Goal: Transaction & Acquisition: Download file/media

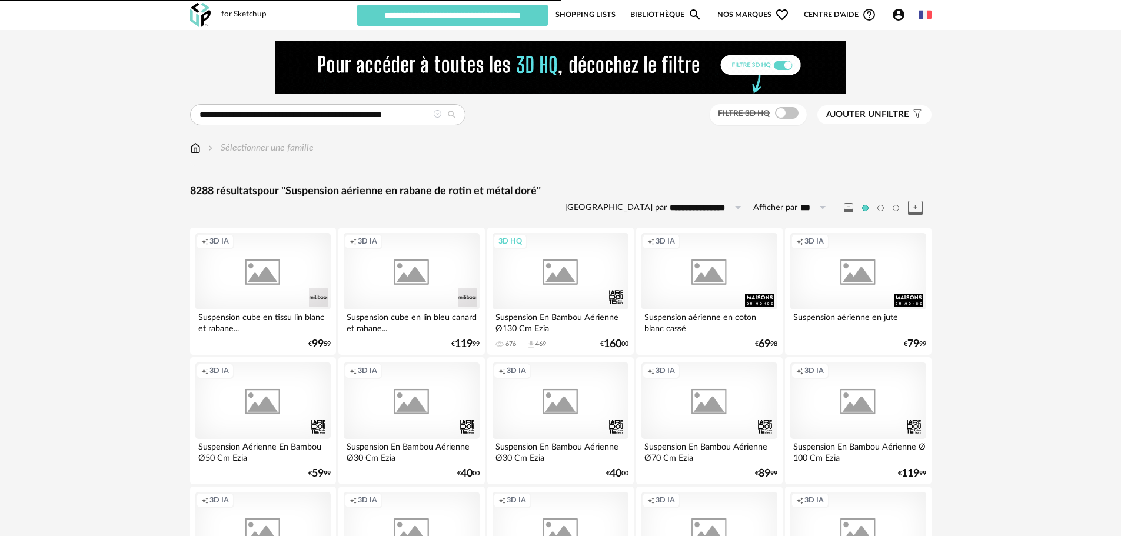
type input "********"
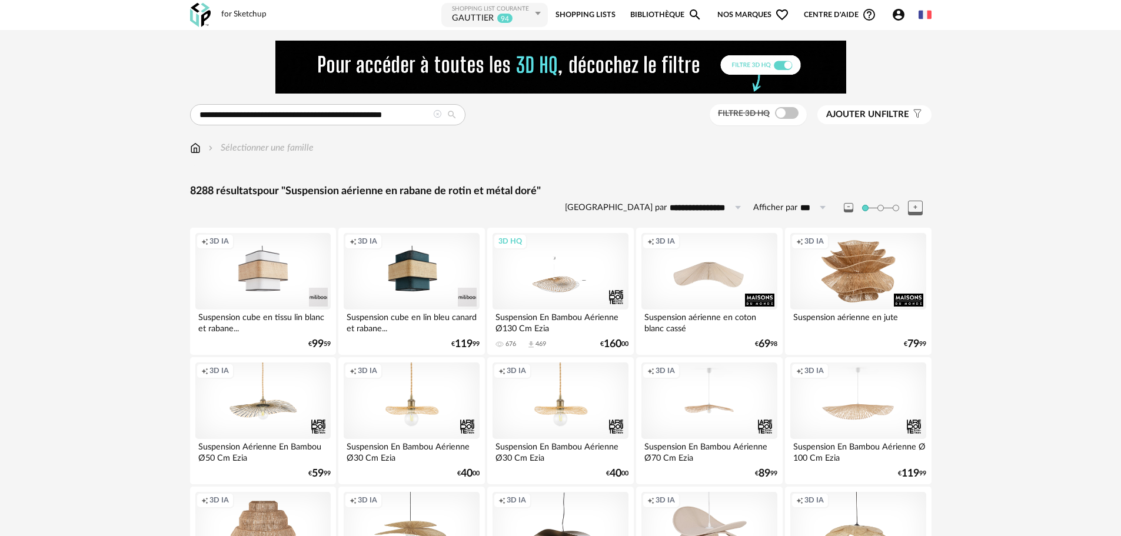
click at [435, 115] on icon at bounding box center [437, 114] width 8 height 8
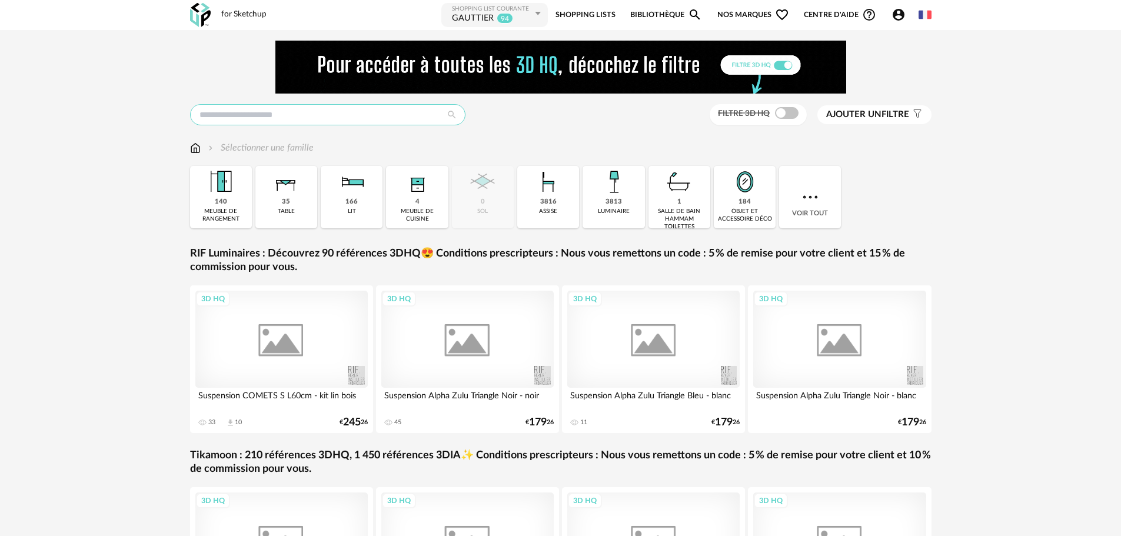
click at [381, 117] on input "text" at bounding box center [327, 114] width 275 height 21
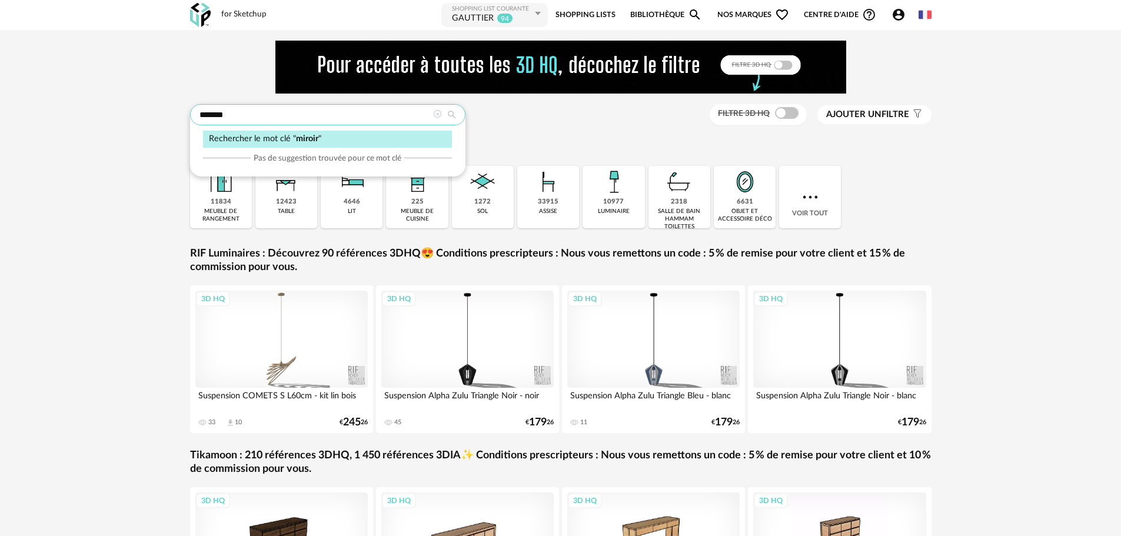
type input "******"
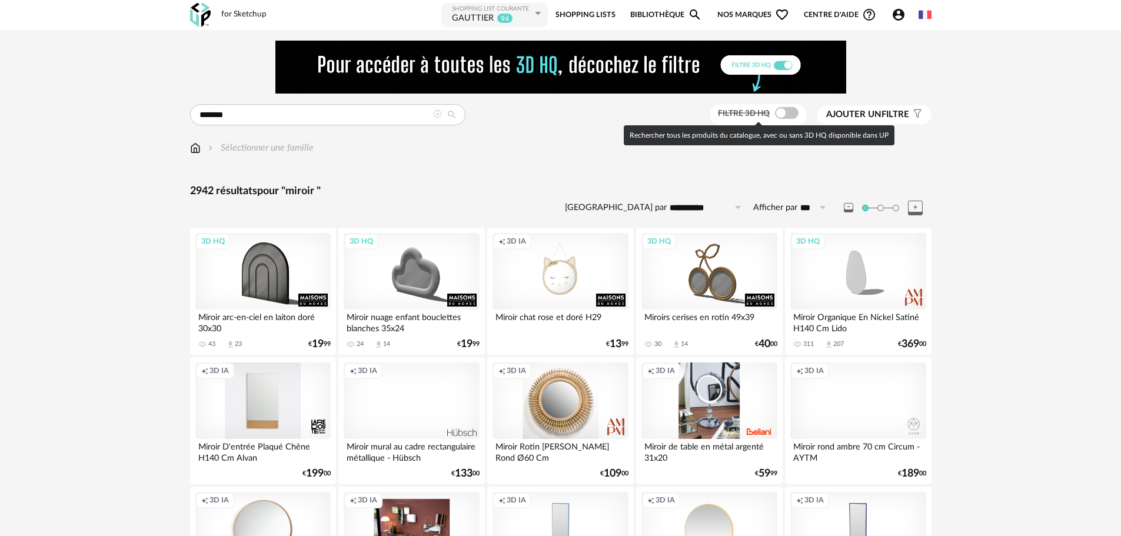
click at [780, 112] on span at bounding box center [787, 113] width 24 height 12
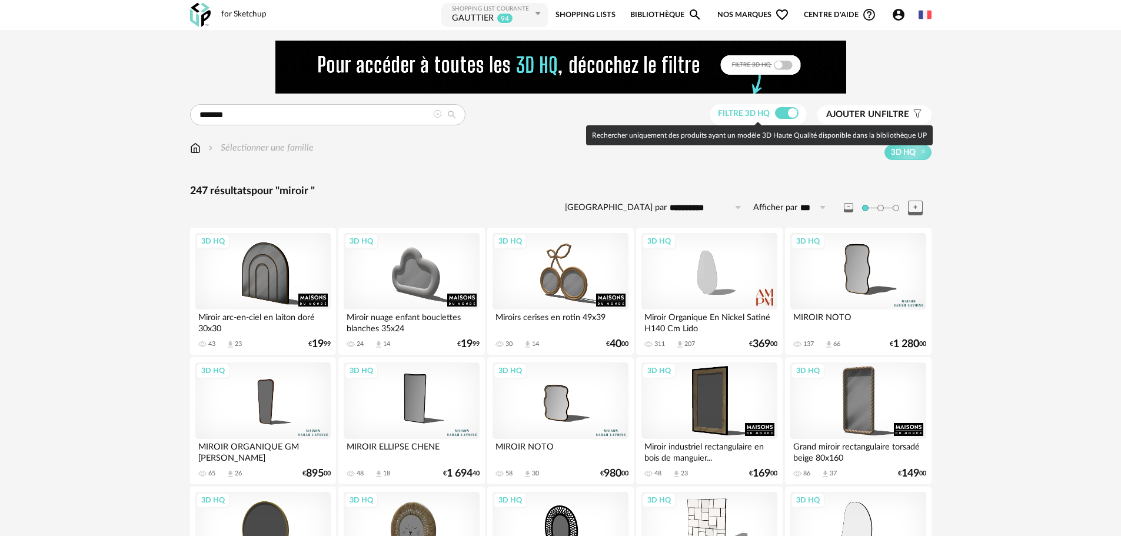
click at [858, 114] on span "Ajouter un" at bounding box center [853, 114] width 55 height 9
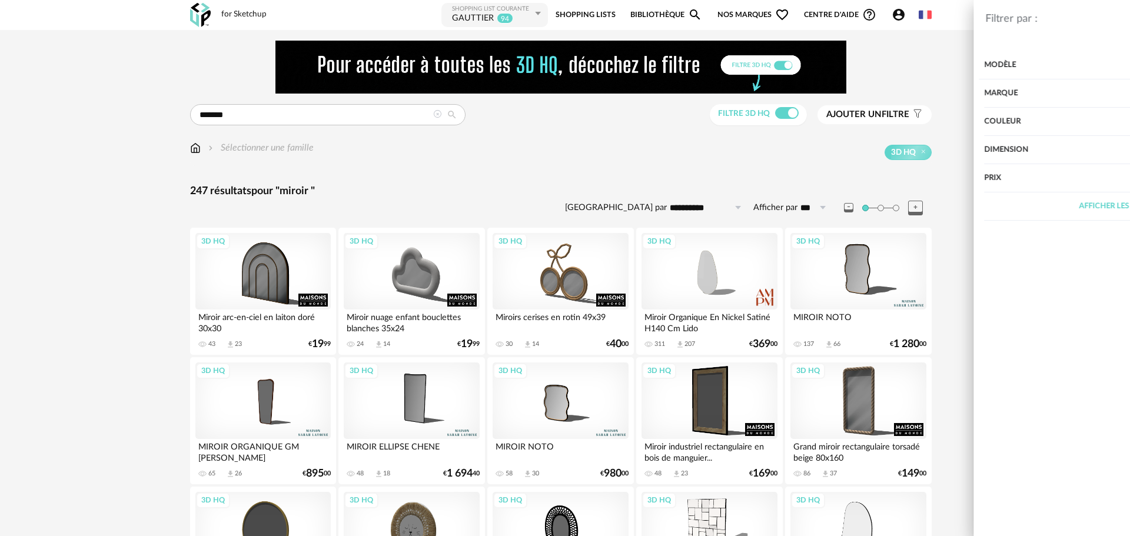
click at [864, 152] on div "Dimension" at bounding box center [954, 150] width 305 height 28
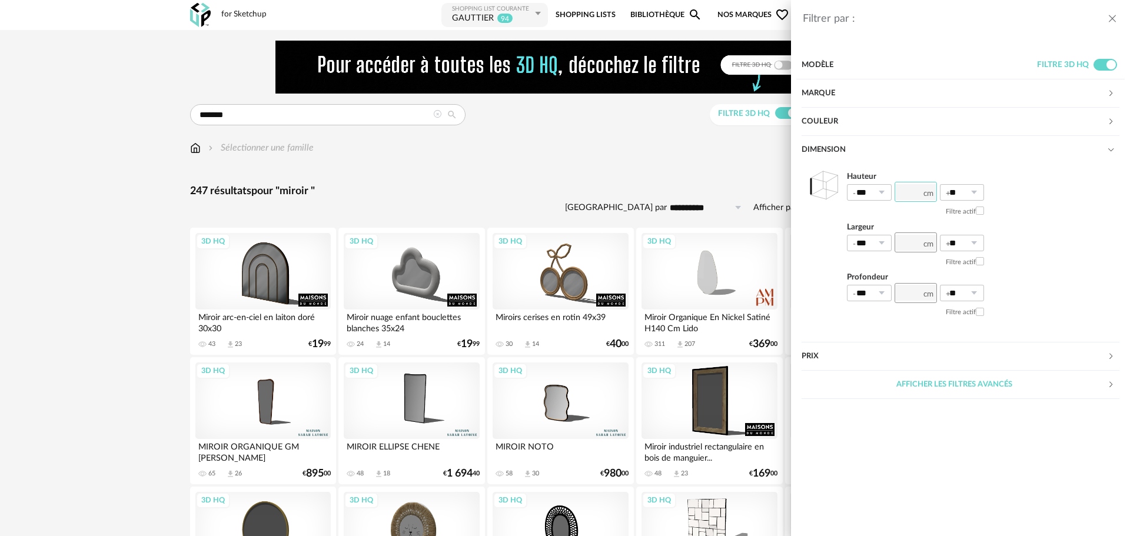
click at [910, 196] on input "number" at bounding box center [916, 192] width 42 height 20
type input "***"
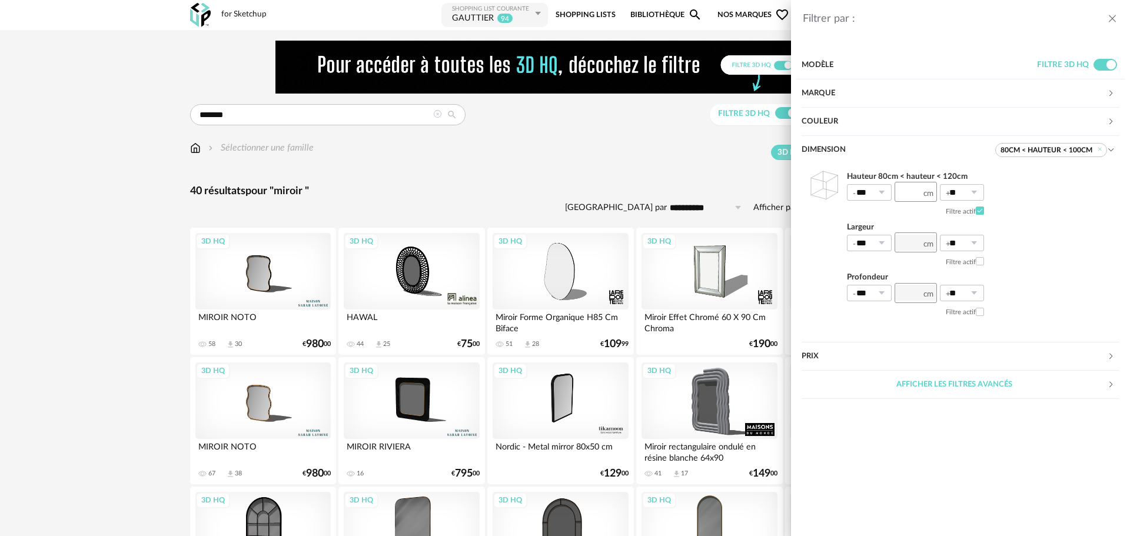
click at [556, 281] on div "Filtrer par : Modèle Filtre 3D HQ Marque &tradition 0 101 Copenhagen 0 366 Conc…" at bounding box center [565, 268] width 1130 height 536
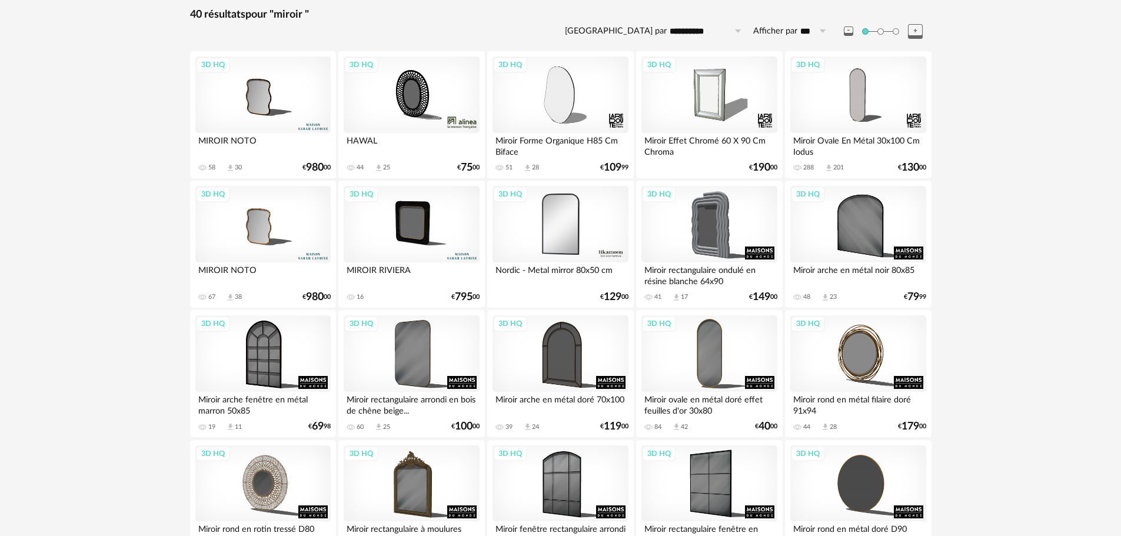
scroll to position [118, 0]
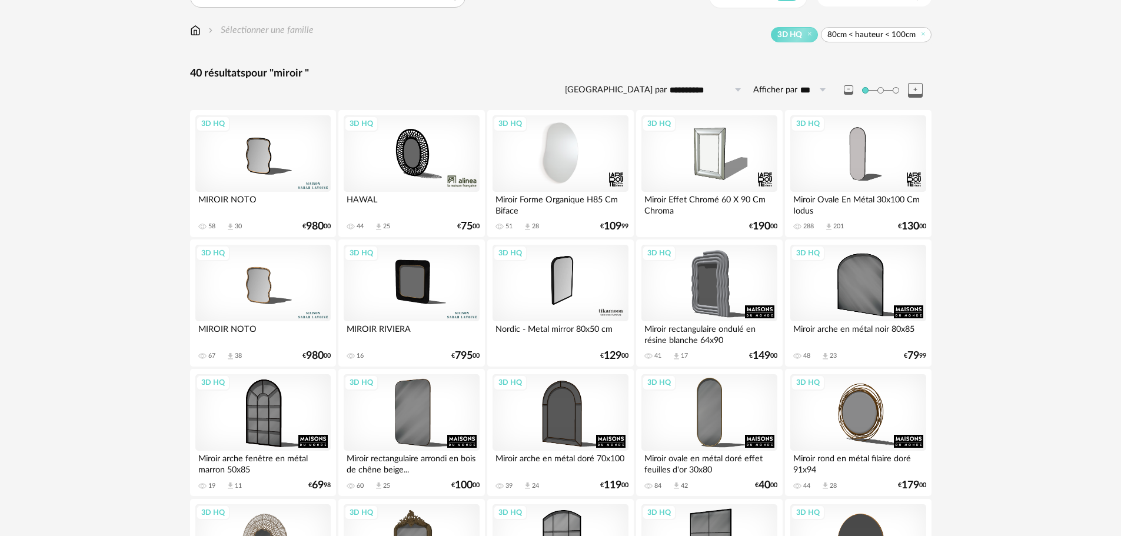
click at [567, 149] on div "3D HQ" at bounding box center [560, 153] width 135 height 77
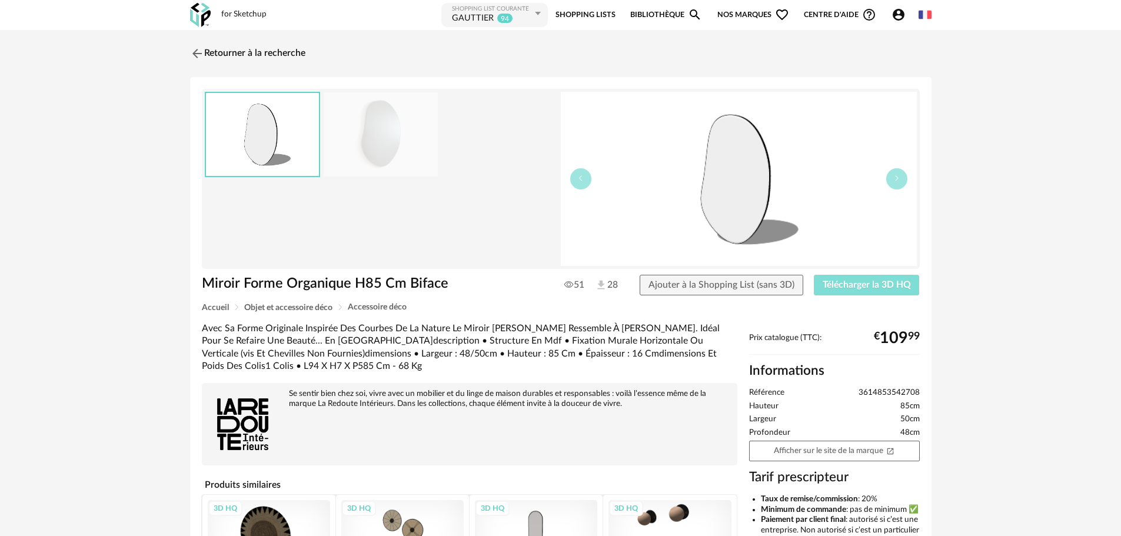
click at [852, 284] on span "Télécharger la 3D HQ" at bounding box center [867, 284] width 88 height 9
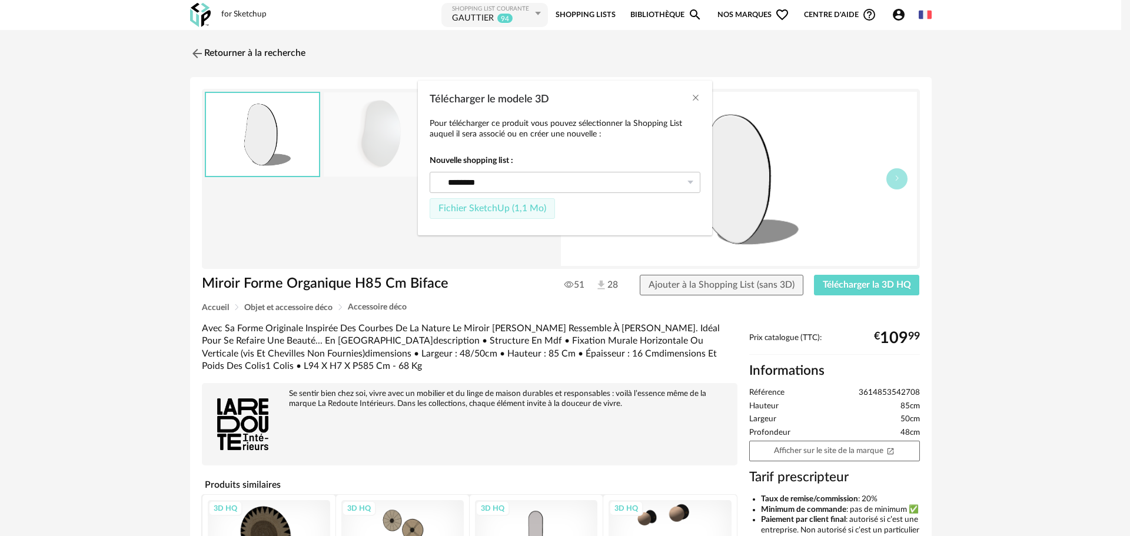
click at [493, 208] on span "Fichier SketchUp (1,1 Mo)" at bounding box center [492, 208] width 108 height 9
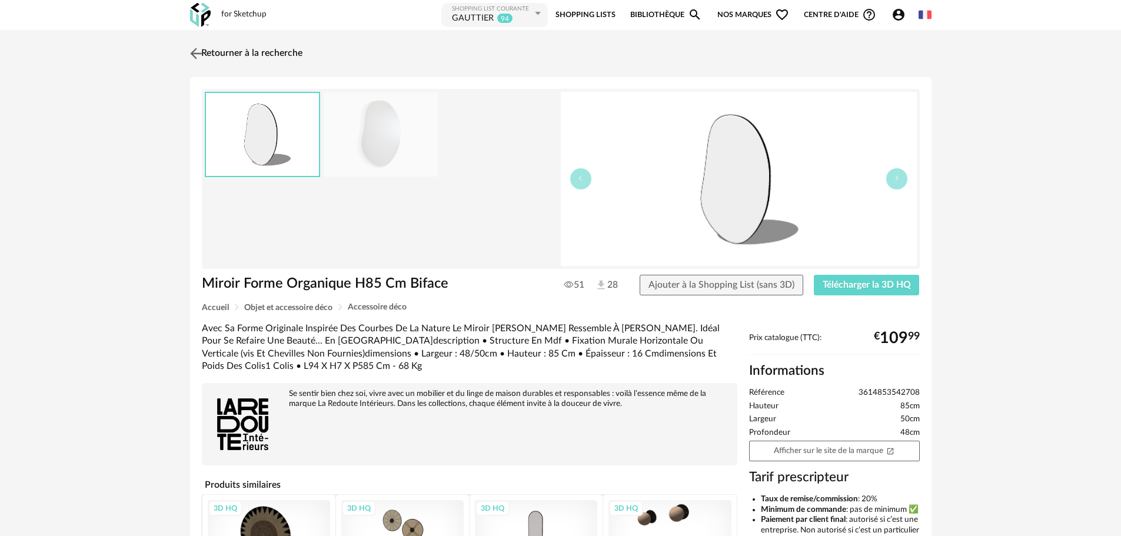
click at [197, 44] on link "Retourner à la recherche" at bounding box center [244, 54] width 115 height 26
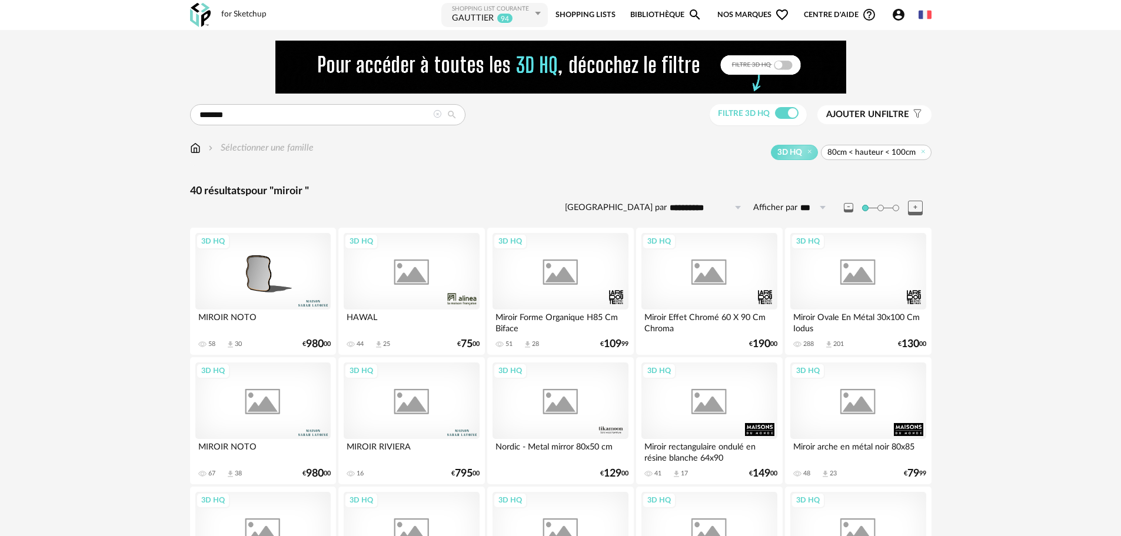
scroll to position [157, 0]
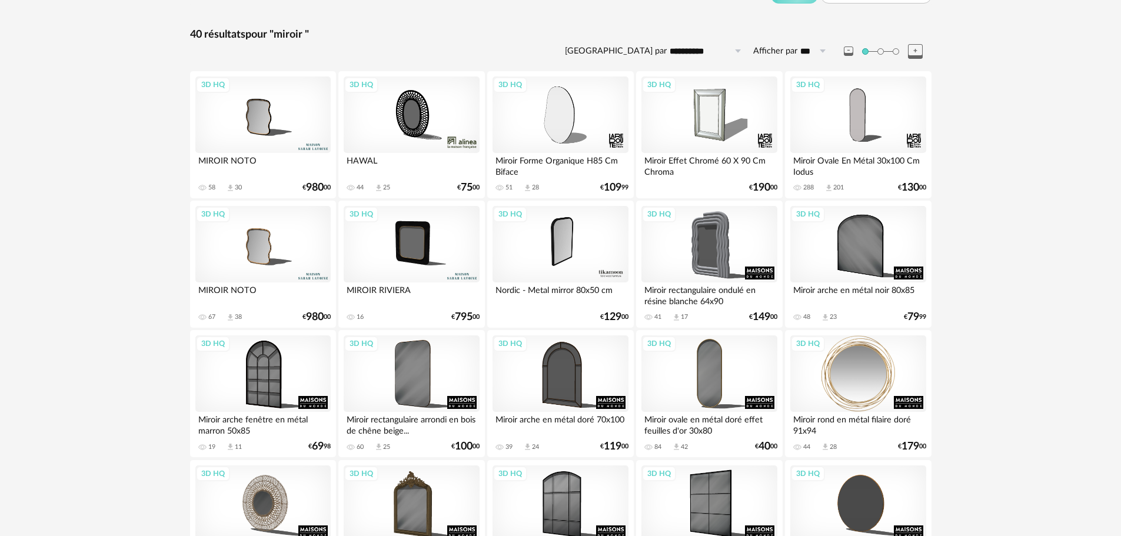
click at [871, 391] on div "3D HQ" at bounding box center [857, 373] width 135 height 77
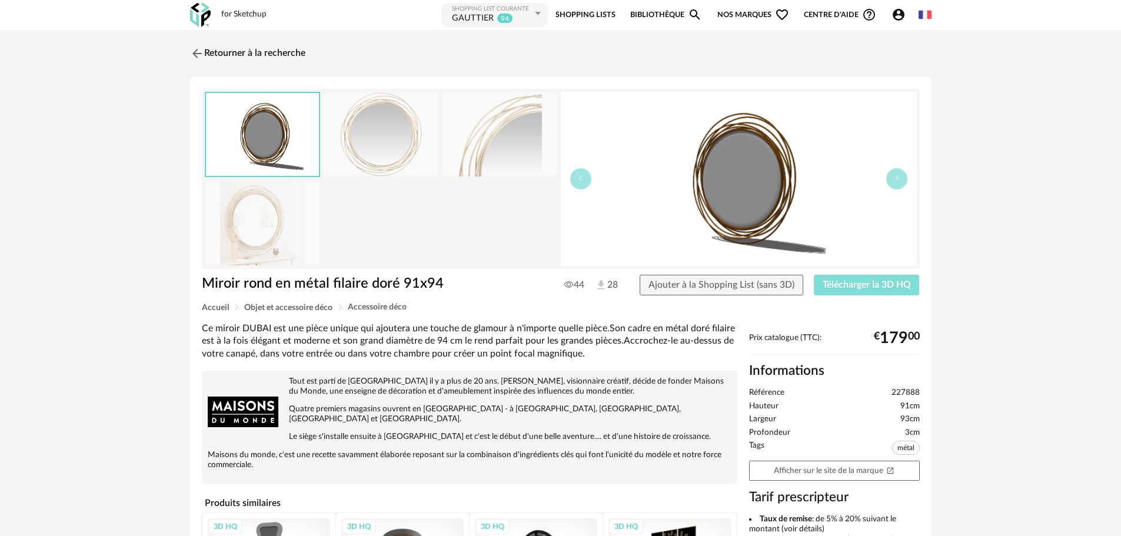
click at [868, 286] on span "Télécharger la 3D HQ" at bounding box center [867, 284] width 88 height 9
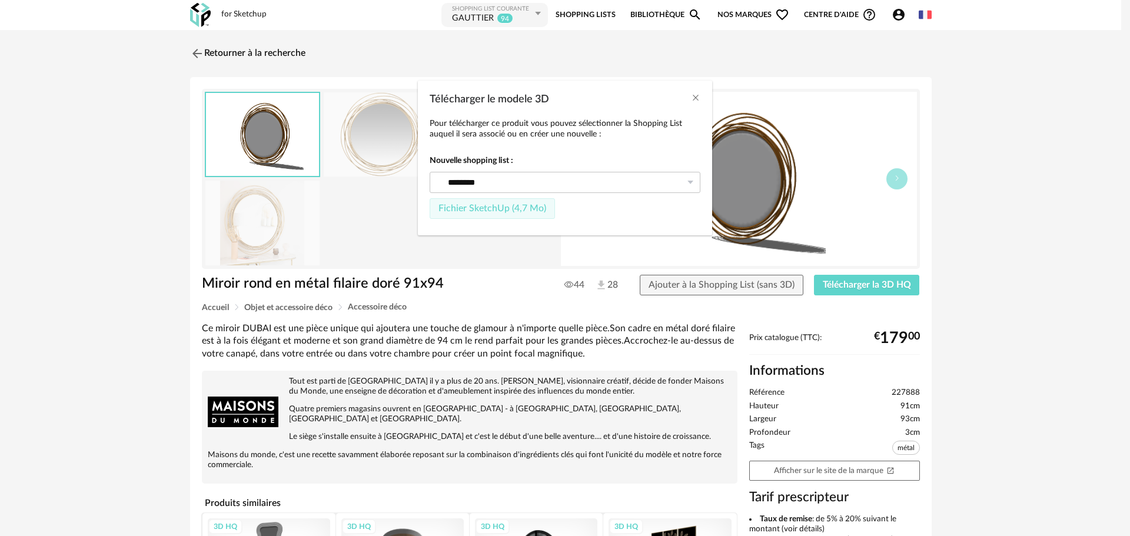
click at [485, 211] on span "Fichier SketchUp (4,7 Mo)" at bounding box center [492, 208] width 108 height 9
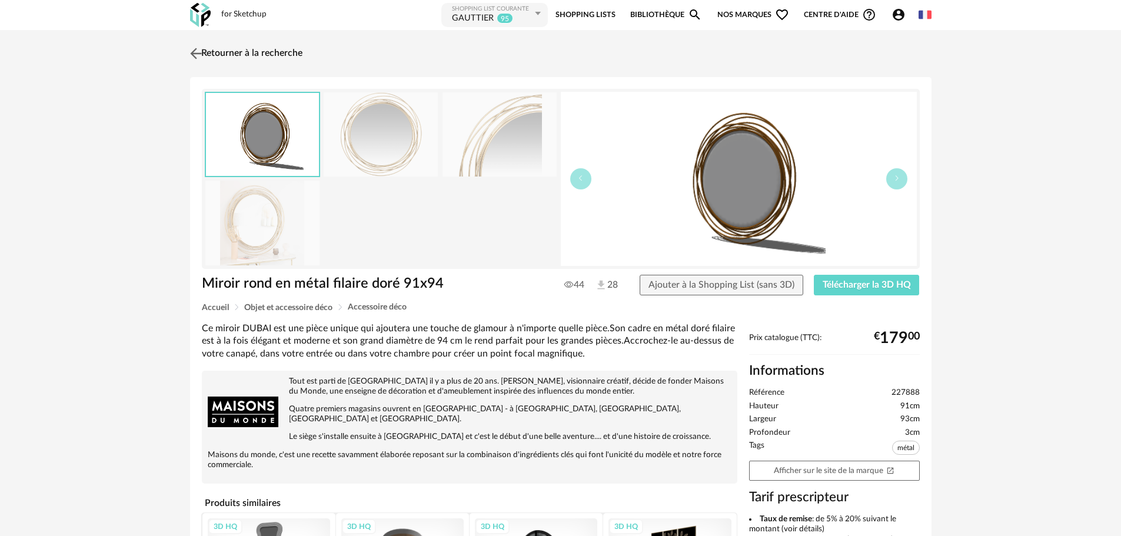
click at [198, 49] on img at bounding box center [195, 53] width 17 height 17
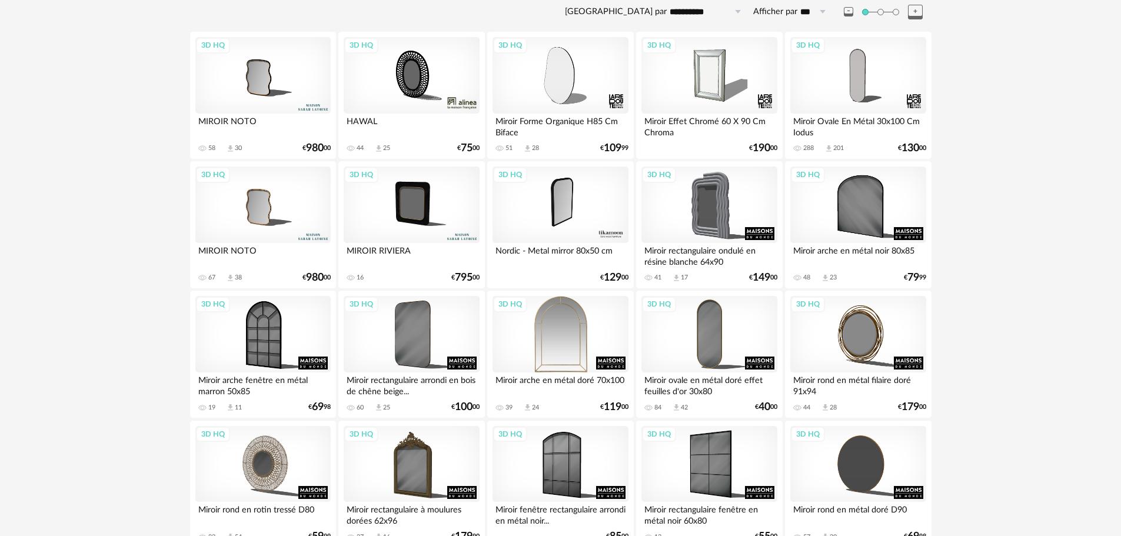
click at [572, 327] on div "3D HQ" at bounding box center [560, 334] width 135 height 77
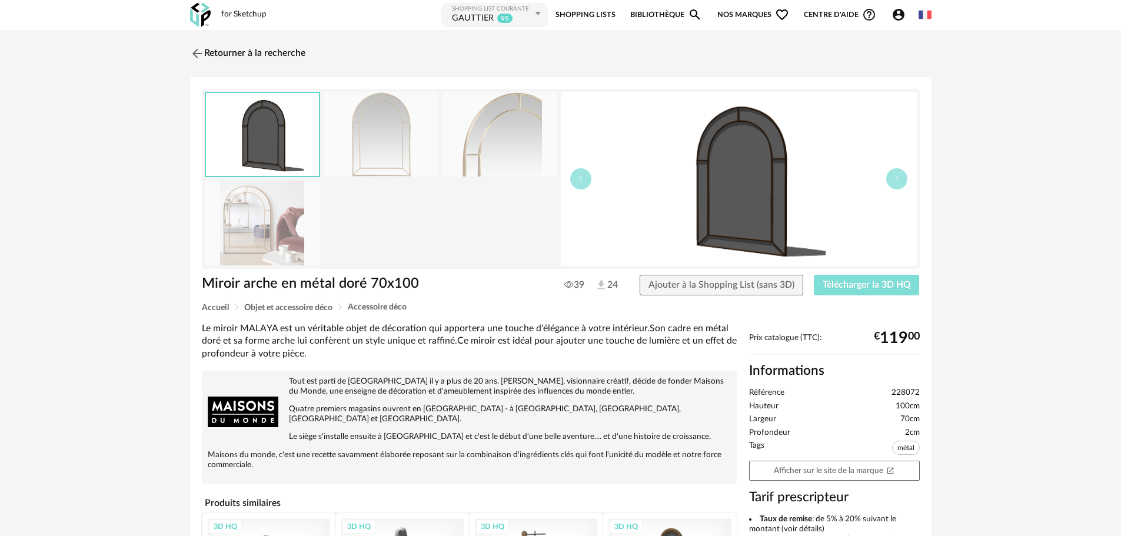
click at [826, 281] on span "Télécharger la 3D HQ" at bounding box center [867, 284] width 88 height 9
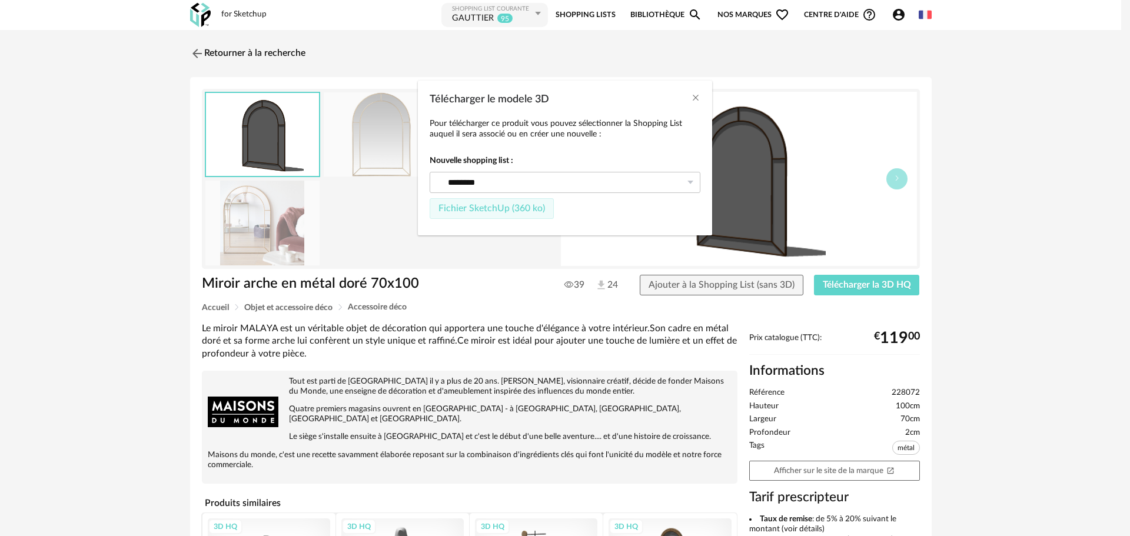
click at [474, 206] on span "Fichier SketchUp (360 ko)" at bounding box center [491, 208] width 107 height 9
